Goal: Information Seeking & Learning: Learn about a topic

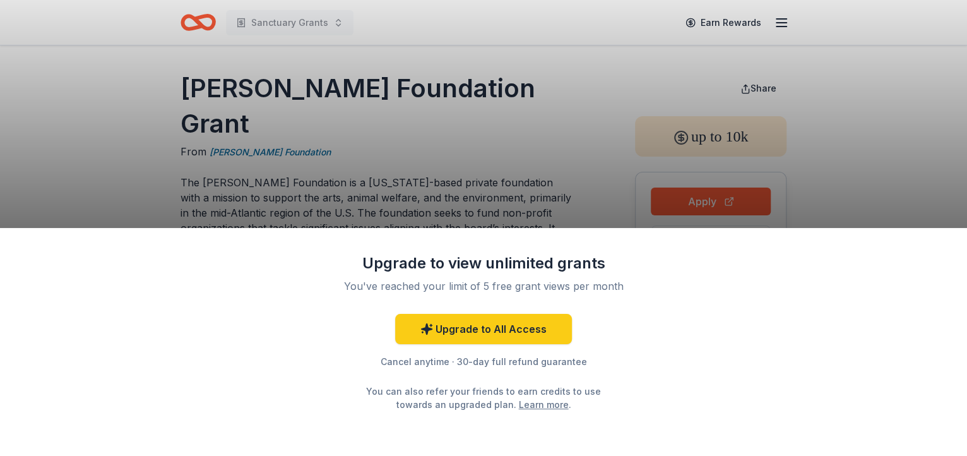
click at [922, 186] on div "Upgrade to view unlimited grants You've reached your limit of 5 free grant view…" at bounding box center [483, 228] width 967 height 456
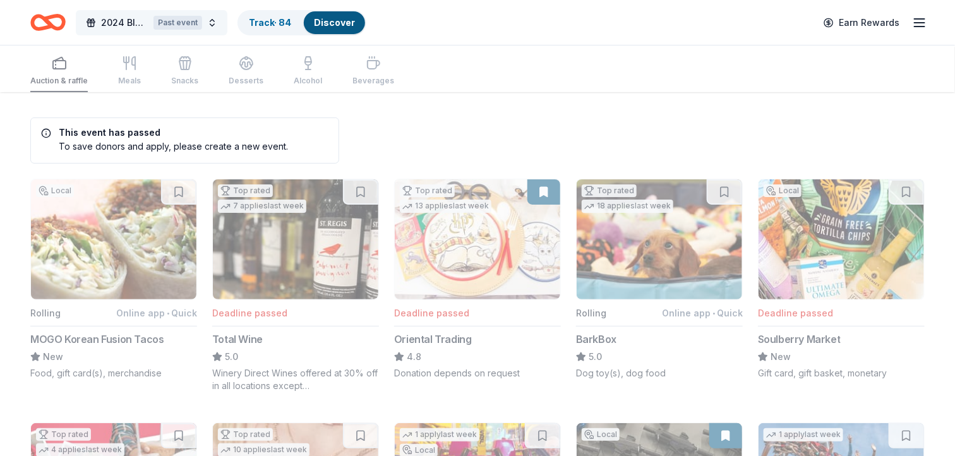
click at [213, 19] on button "2024 Bluemont Gala Past event" at bounding box center [152, 22] width 152 height 25
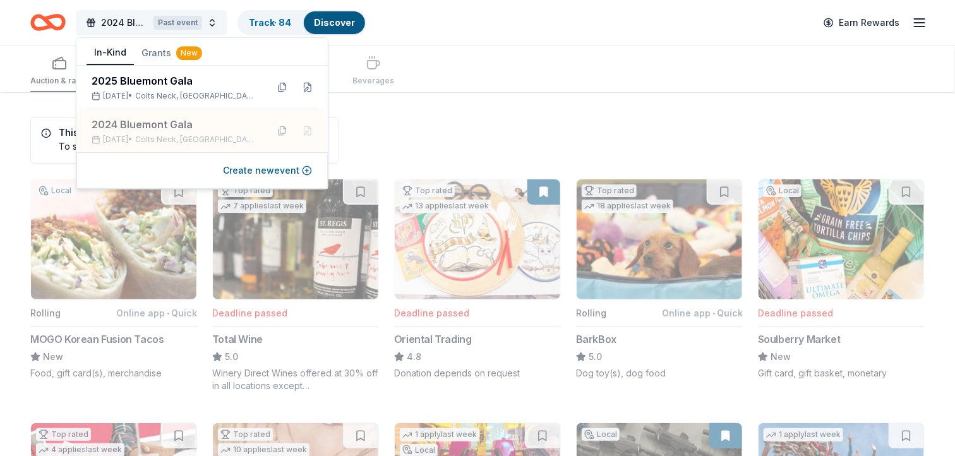
click at [213, 19] on button "2024 Bluemont Gala Past event" at bounding box center [152, 22] width 152 height 25
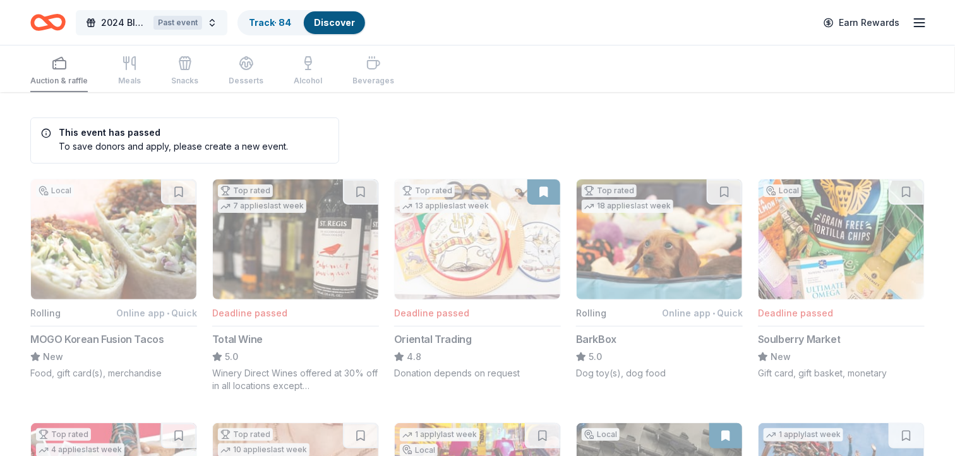
click at [107, 23] on span "2024 Bluemont Gala" at bounding box center [124, 22] width 47 height 15
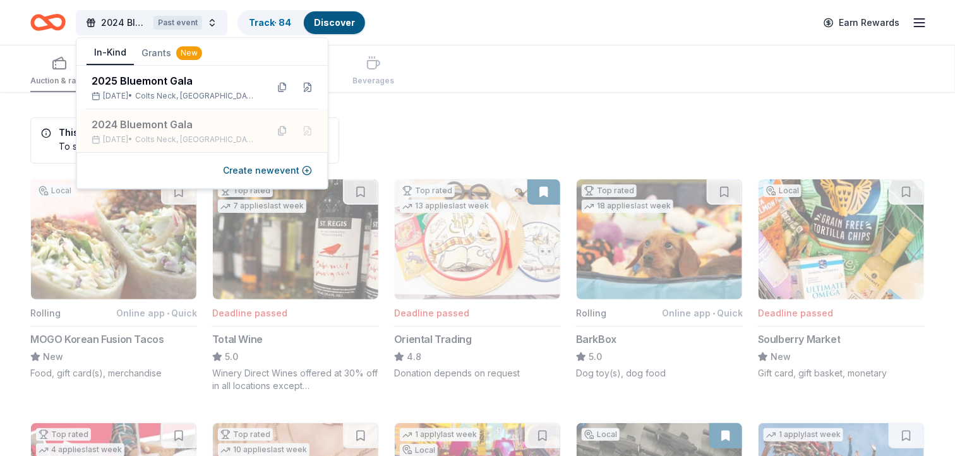
click at [161, 51] on button "Grants New" at bounding box center [172, 53] width 76 height 23
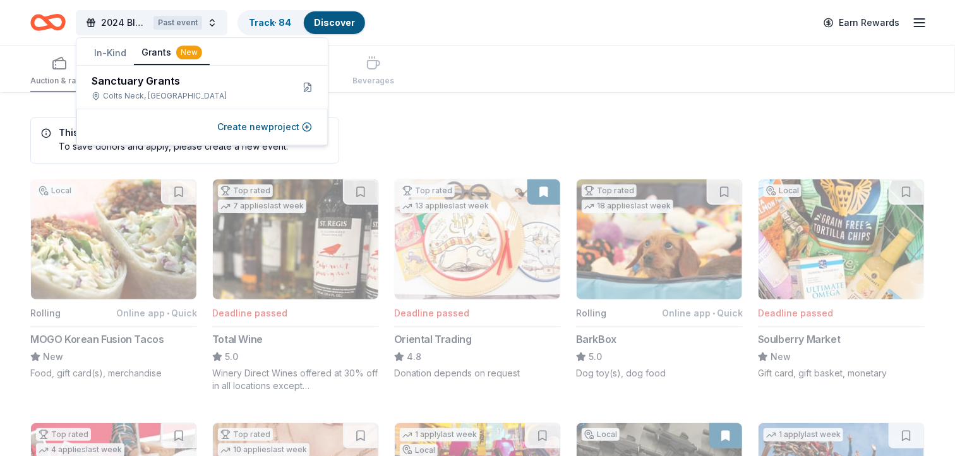
click at [193, 51] on div "New" at bounding box center [189, 52] width 26 height 14
click at [155, 57] on button "Grants New" at bounding box center [172, 53] width 76 height 24
